Goal: Information Seeking & Learning: Understand process/instructions

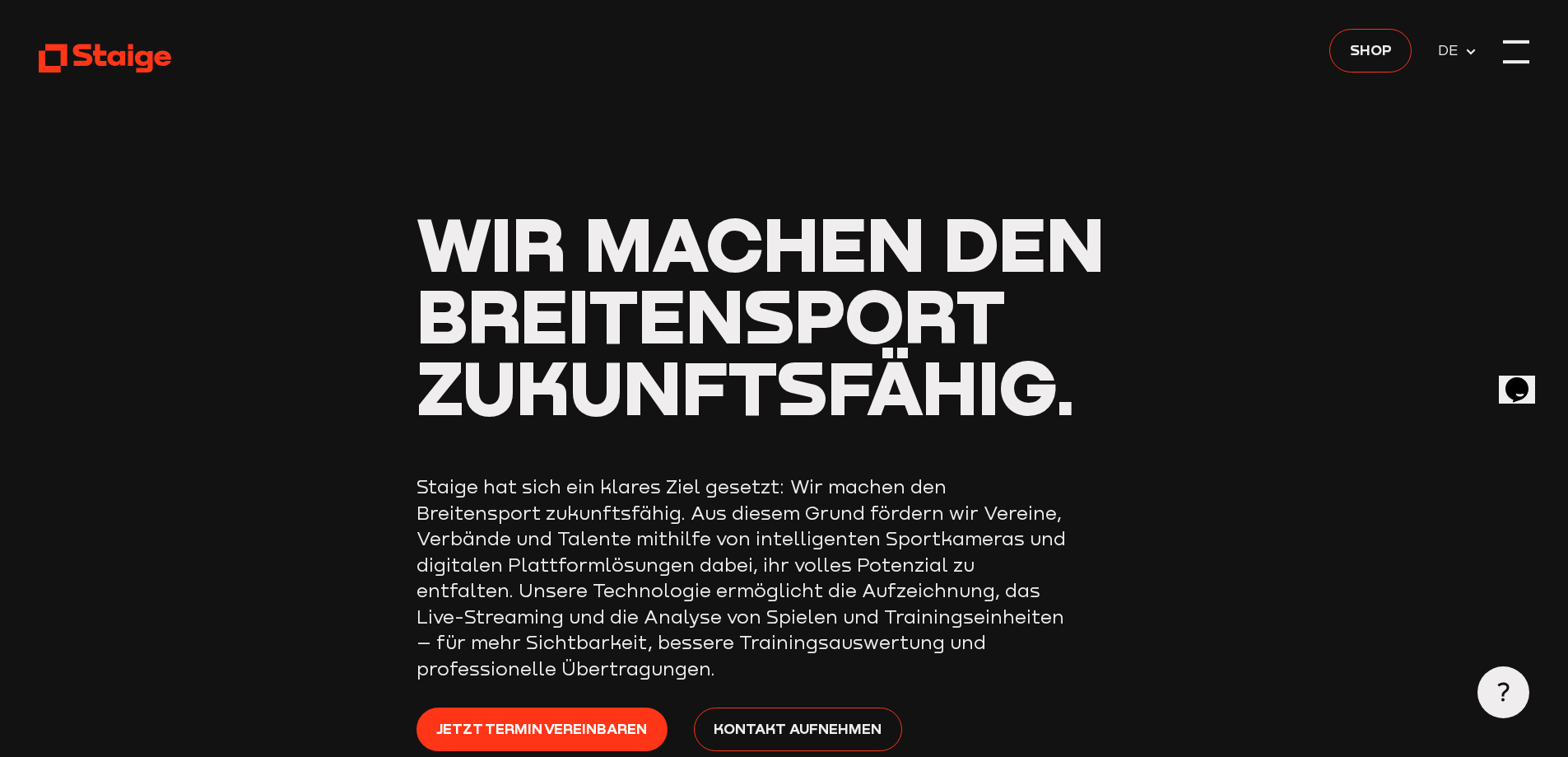
click at [1507, 54] on div at bounding box center [1516, 52] width 26 height 26
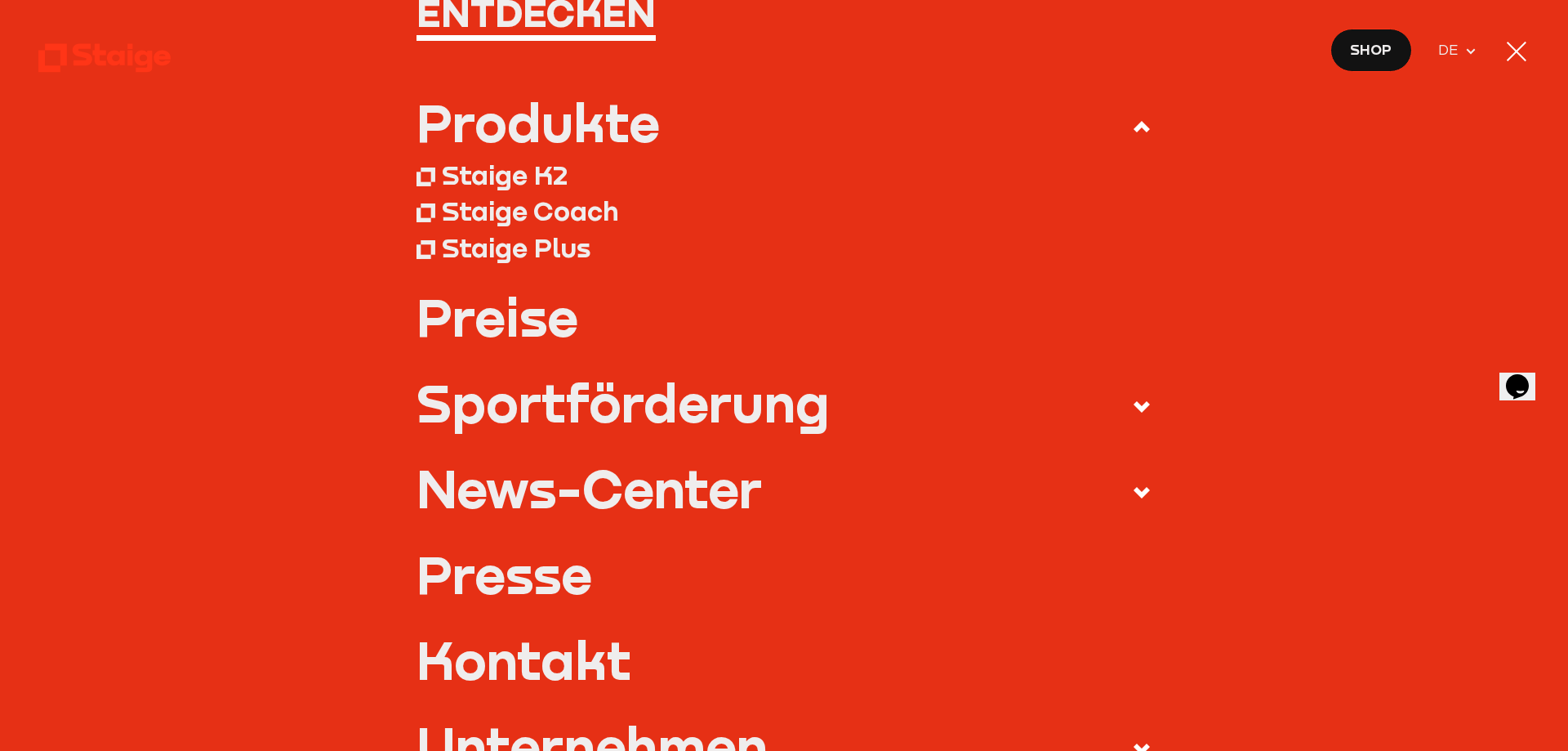
scroll to position [163, 0]
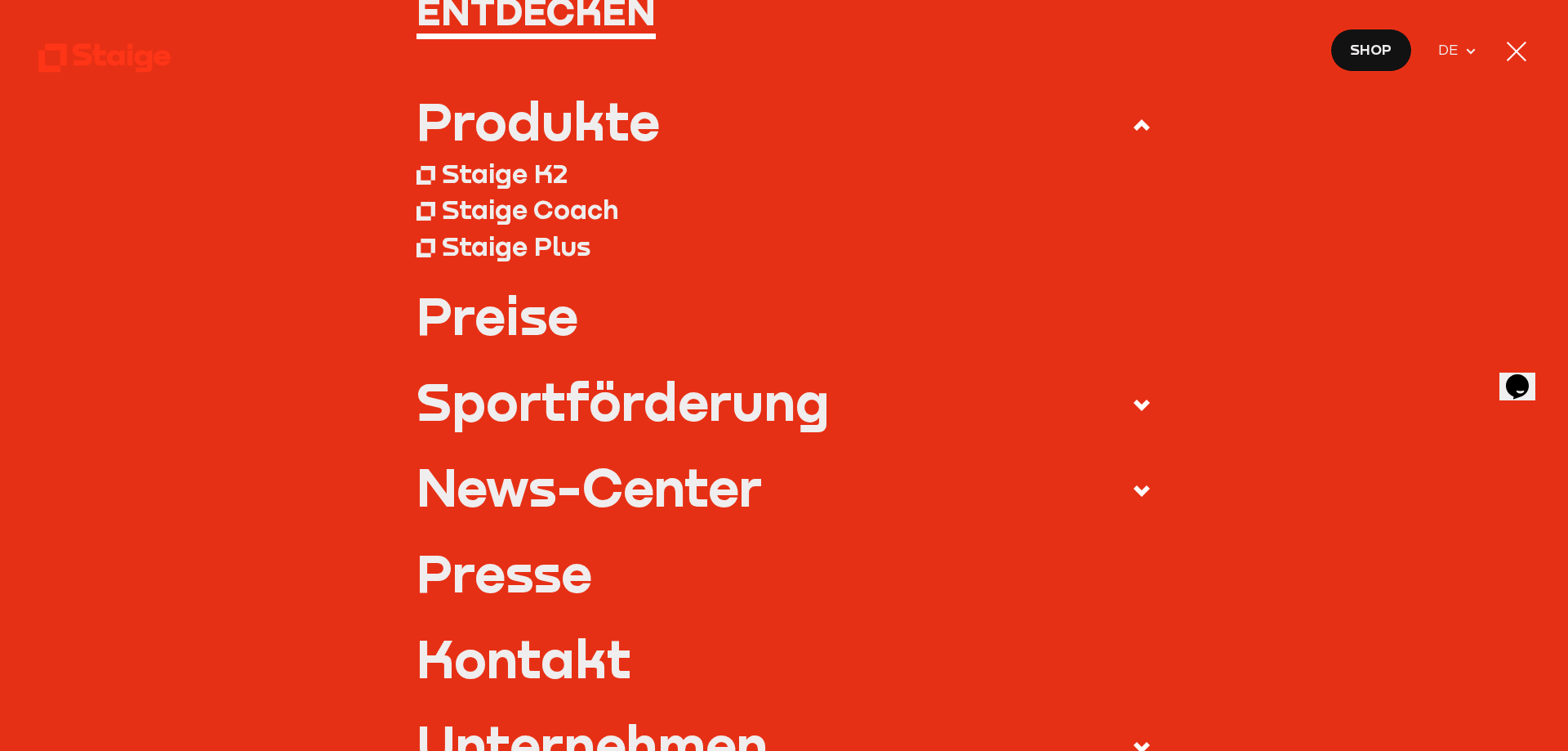
click at [519, 306] on link "Preise" at bounding box center [785, 315] width 736 height 52
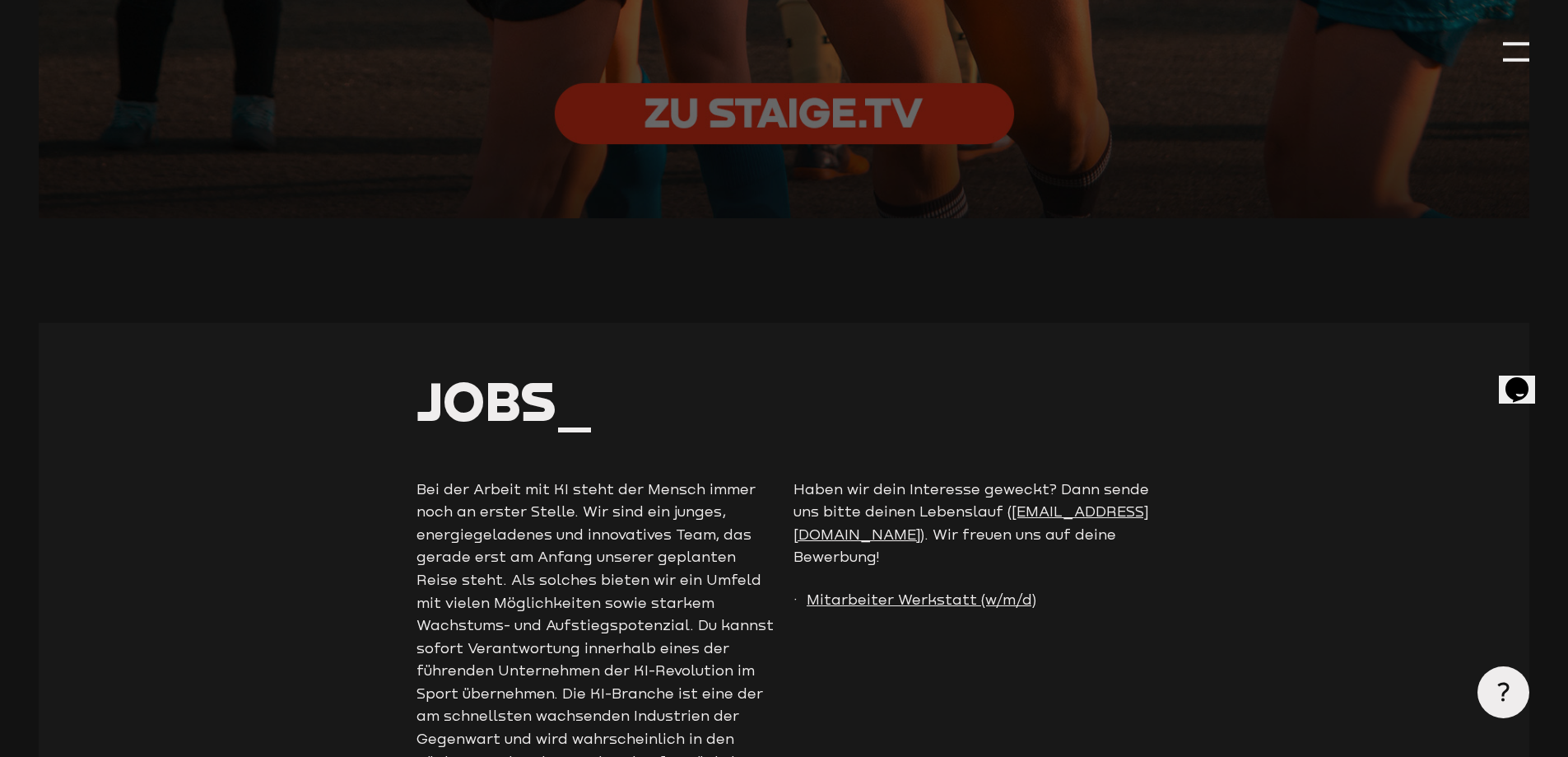
scroll to position [3821, 0]
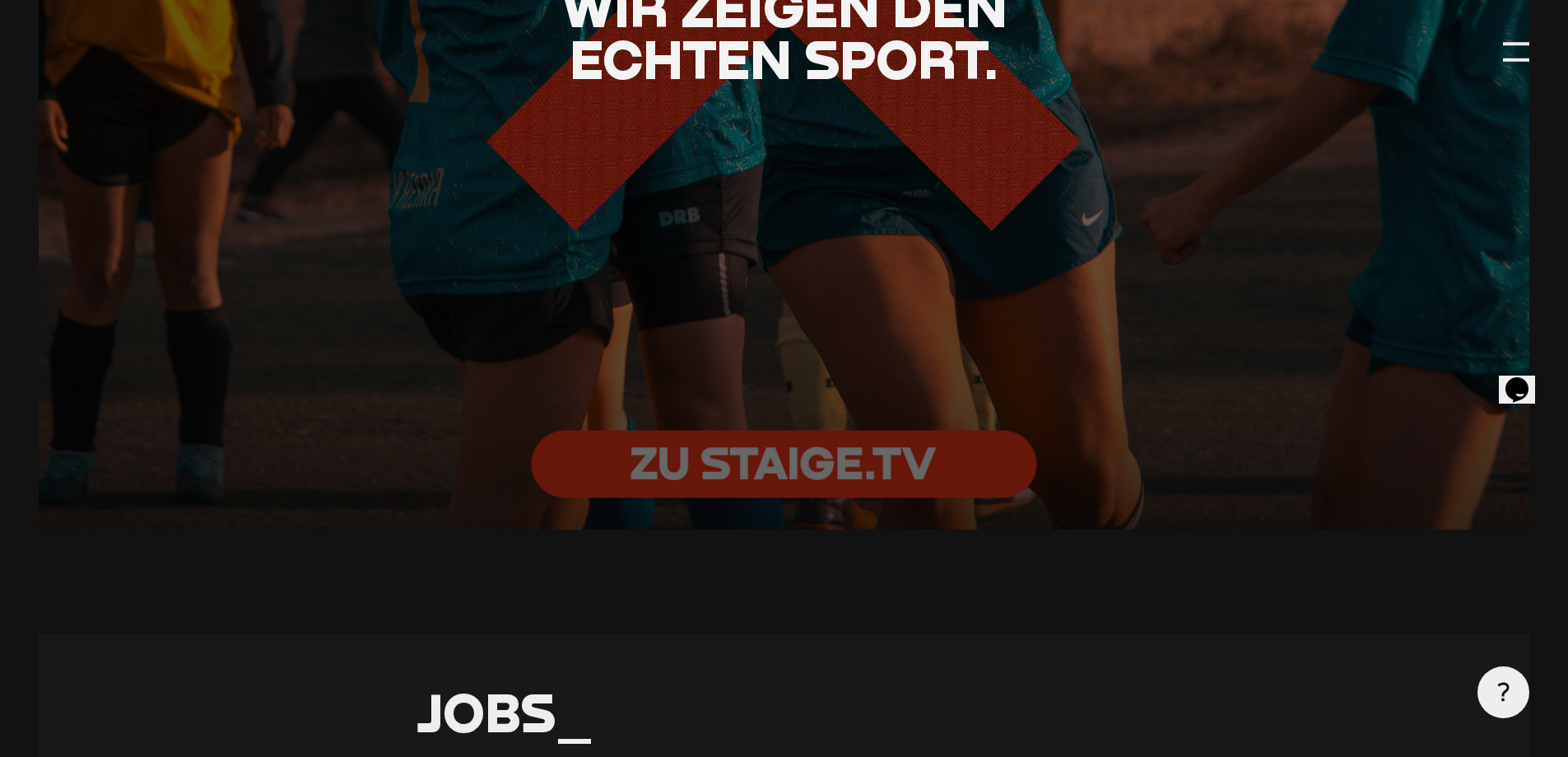
click at [758, 454] on div at bounding box center [784, 33] width 1639 height 1094
click at [757, 458] on div at bounding box center [784, 33] width 1639 height 1094
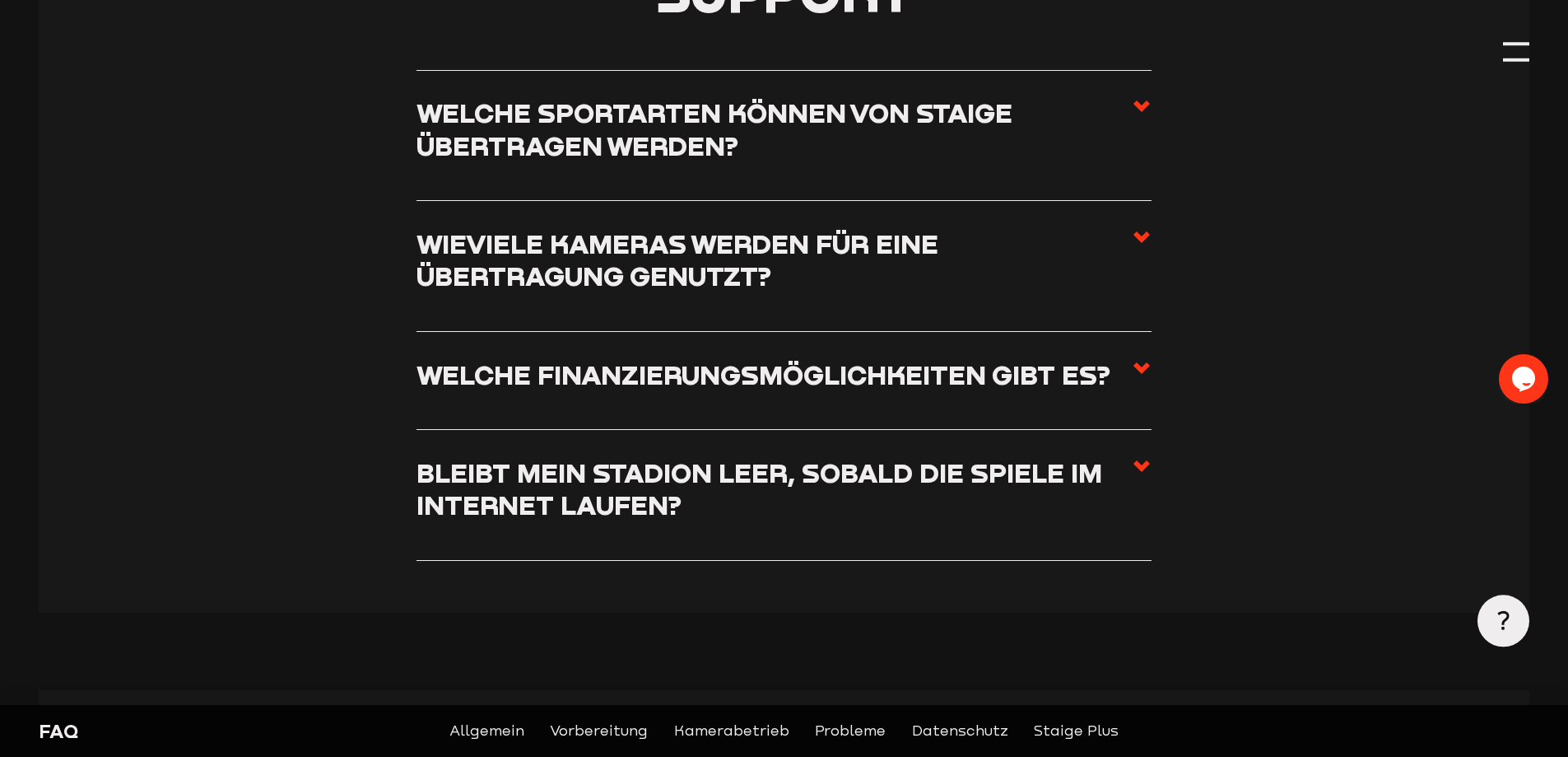
scroll to position [577, 0]
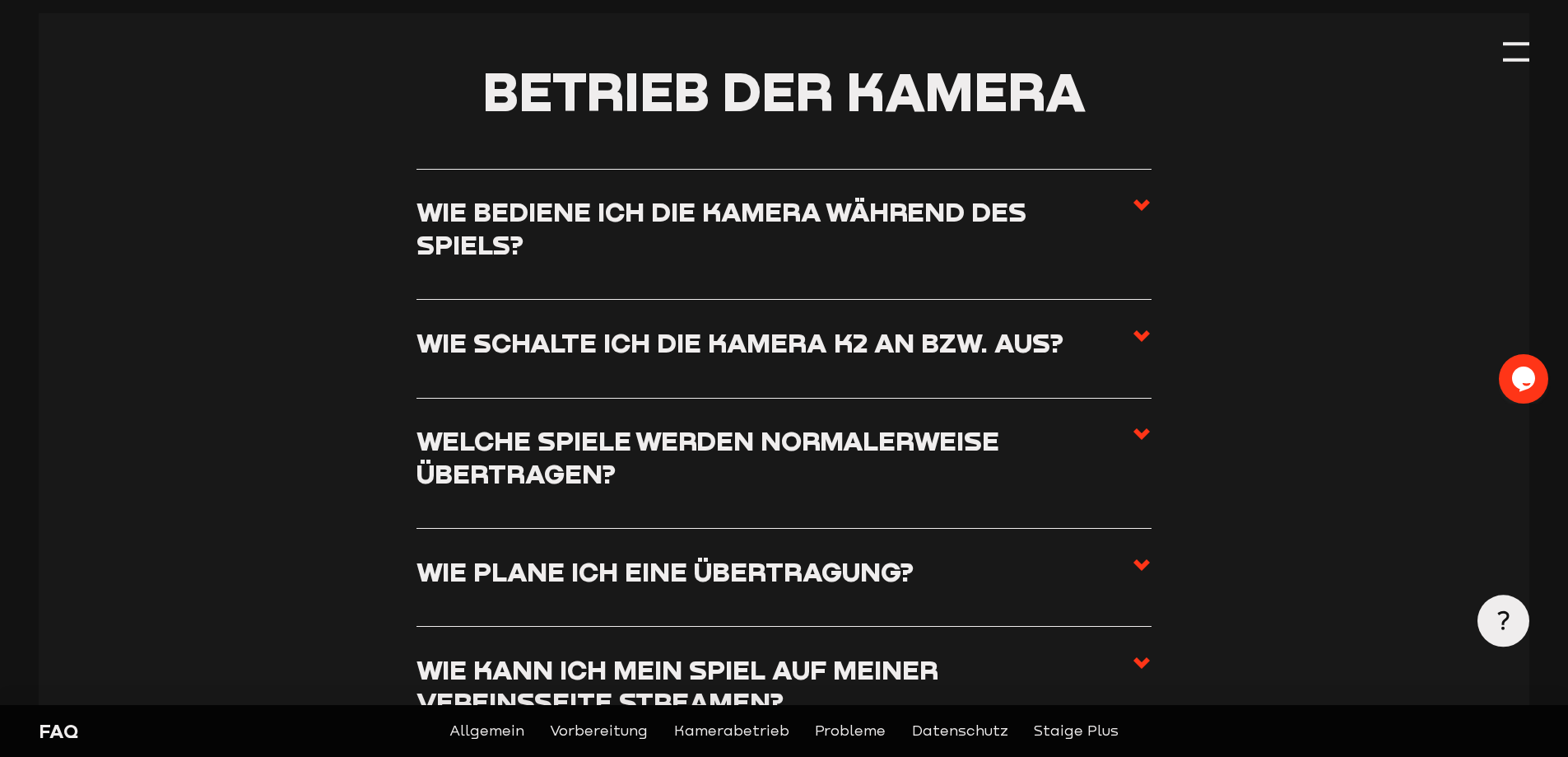
click at [664, 353] on h3 "Wie schalte ich die Kamera K2 an bzw. aus?" at bounding box center [740, 342] width 647 height 33
click at [0, 0] on input "Wie schalte ich die Kamera K2 an bzw. aus?" at bounding box center [0, 0] width 0 height 0
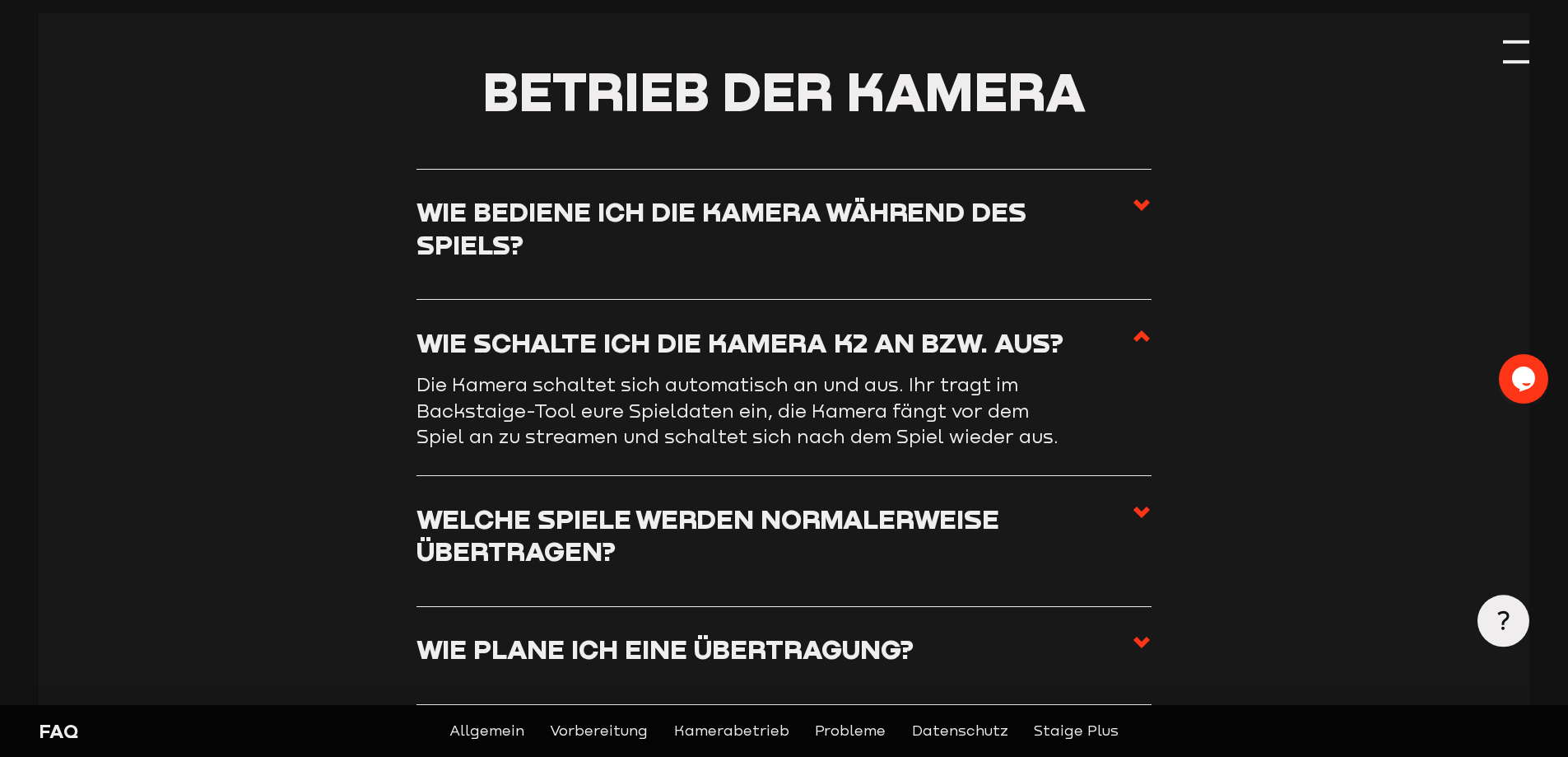
click at [1509, 41] on div at bounding box center [1516, 42] width 26 height 4
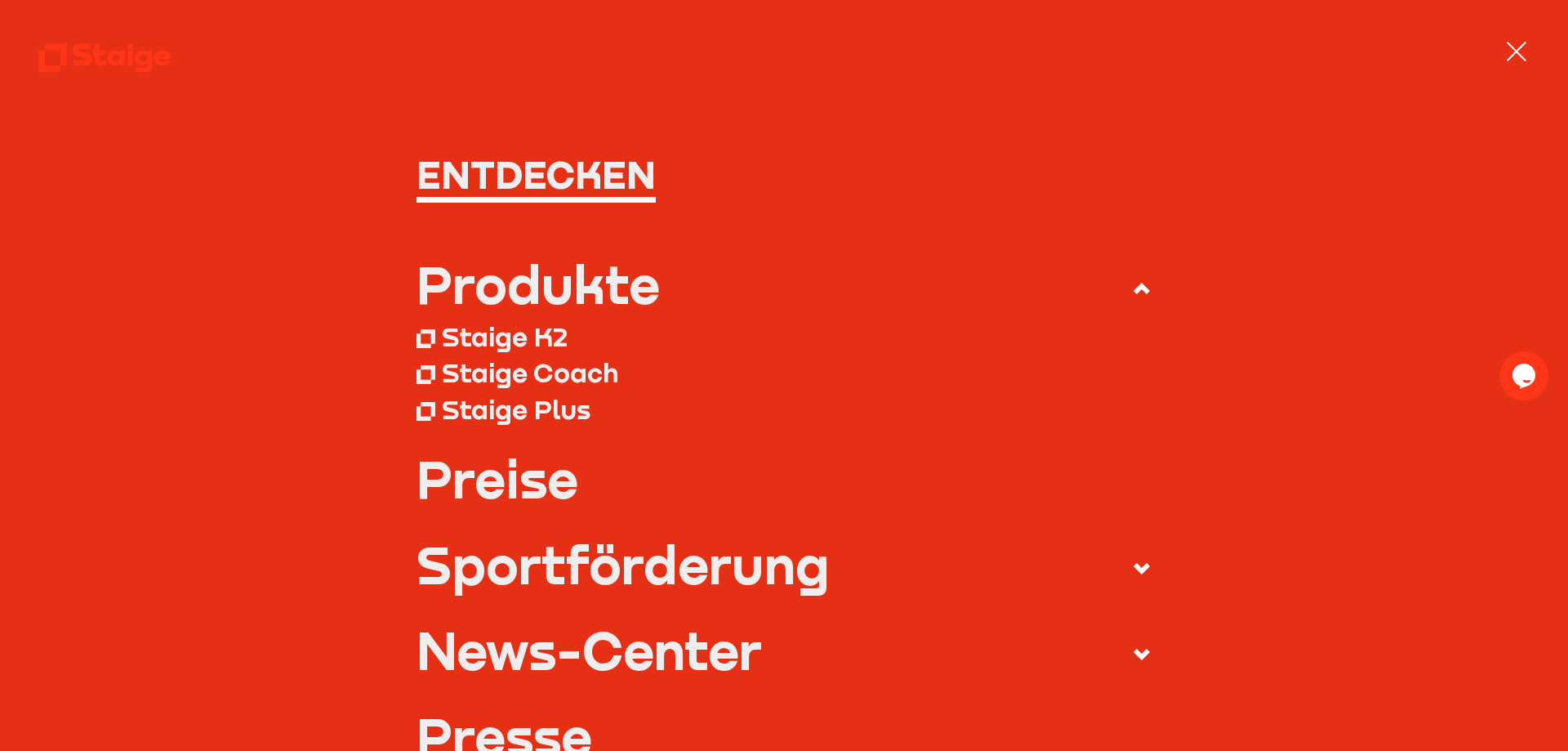
click at [545, 331] on div "Staige K2" at bounding box center [505, 336] width 125 height 32
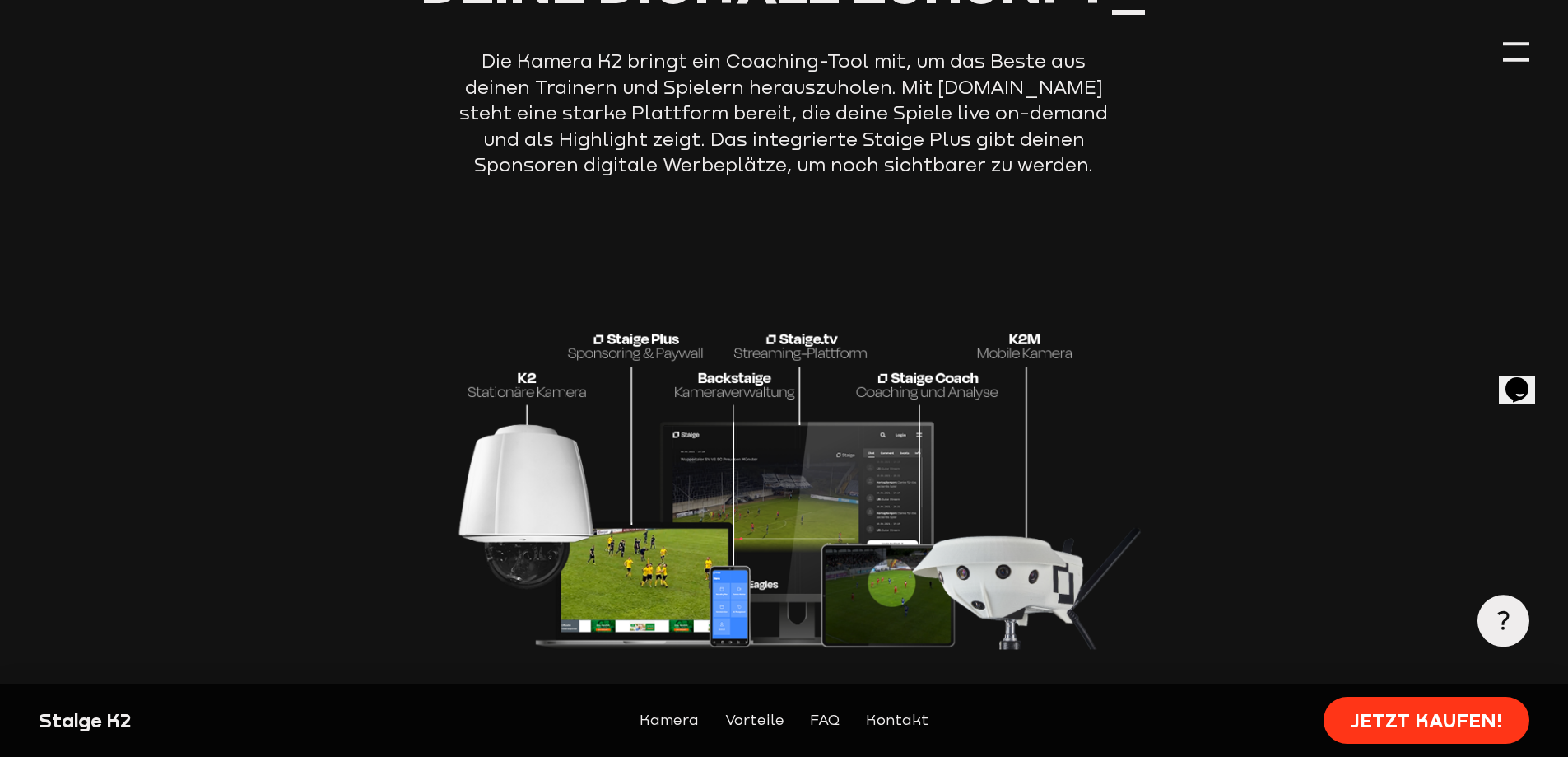
scroll to position [3293, 0]
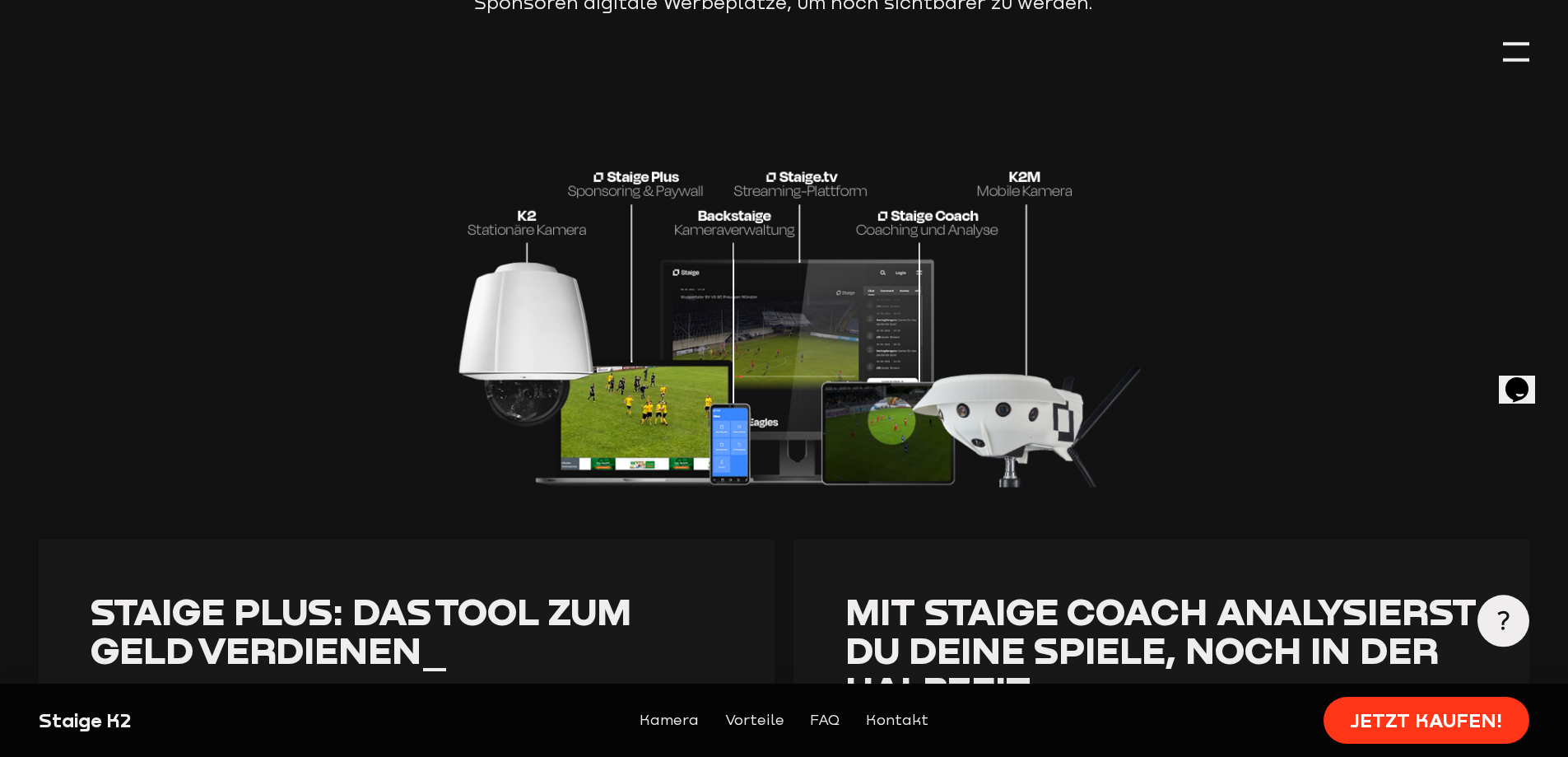
click at [744, 398] on img at bounding box center [784, 278] width 735 height 420
